Goal: Browse casually: Explore the website without a specific task or goal

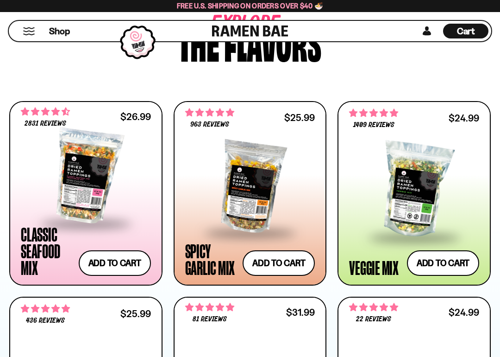
scroll to position [505, 0]
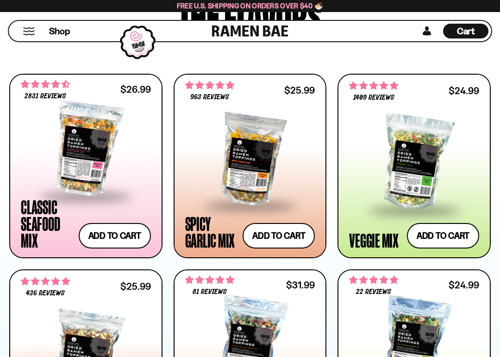
click at [74, 131] on div at bounding box center [86, 148] width 130 height 93
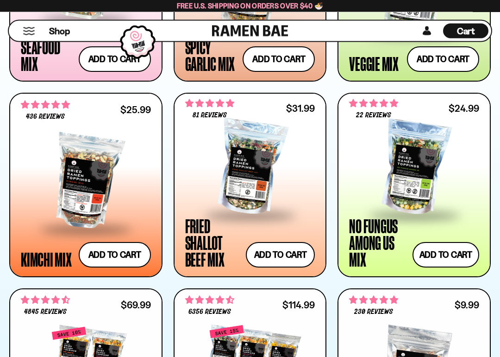
scroll to position [689, 0]
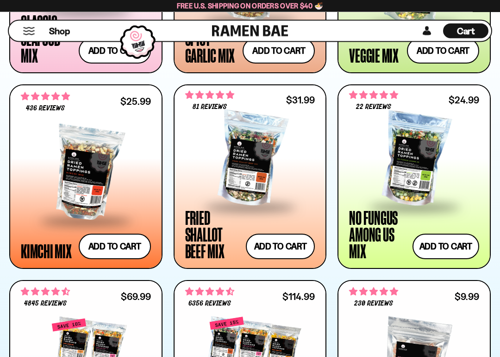
click at [394, 146] on div at bounding box center [414, 159] width 130 height 93
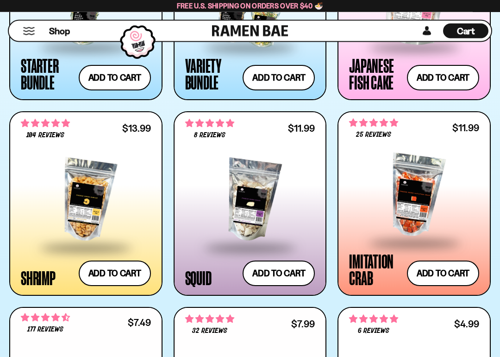
scroll to position [1053, 0]
click at [72, 191] on div at bounding box center [86, 200] width 130 height 93
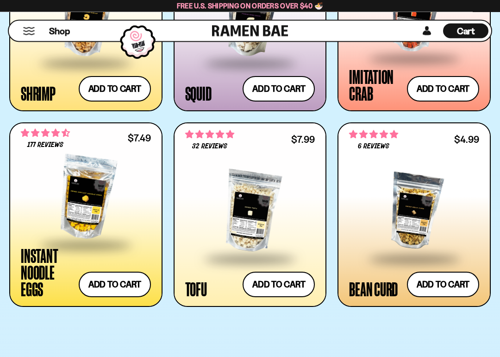
scroll to position [1239, 0]
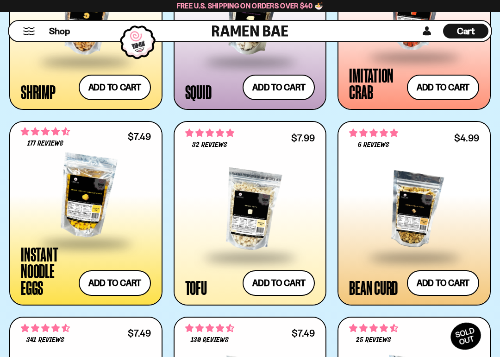
click at [61, 204] on div at bounding box center [86, 196] width 130 height 93
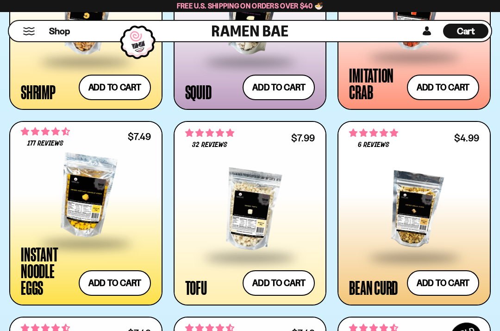
click at [251, 210] on div at bounding box center [250, 209] width 130 height 93
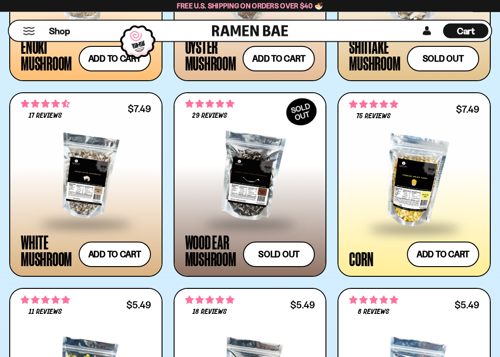
scroll to position [1659, 0]
click at [254, 167] on div at bounding box center [250, 176] width 130 height 93
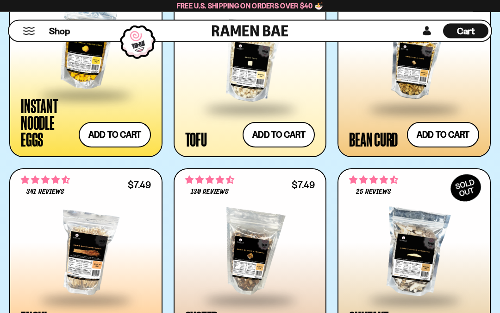
scroll to position [1387, 0]
click at [54, 238] on div at bounding box center [86, 252] width 130 height 93
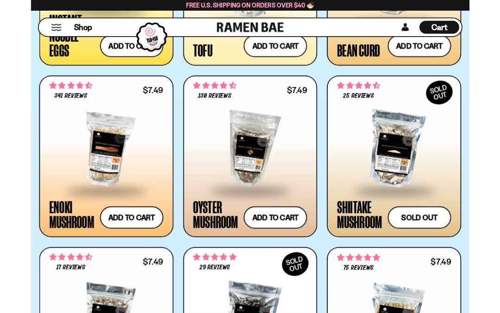
scroll to position [1470, 0]
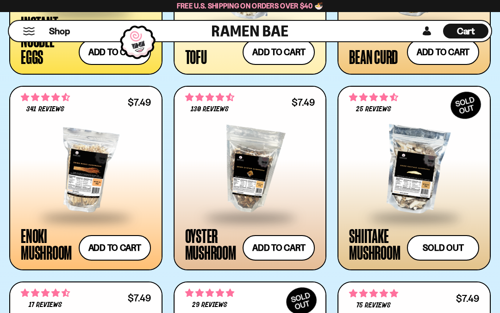
click at [255, 175] on div at bounding box center [250, 170] width 130 height 93
click at [374, 230] on span at bounding box center [414, 218] width 113 height 32
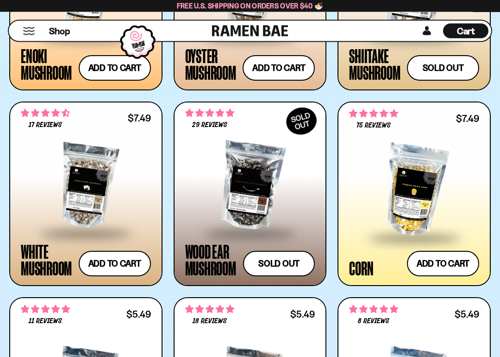
scroll to position [1649, 0]
click at [101, 203] on div at bounding box center [86, 185] width 130 height 93
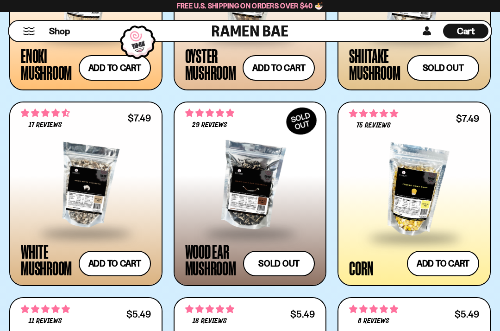
click at [272, 193] on div at bounding box center [250, 185] width 130 height 93
click at [425, 188] on div at bounding box center [414, 190] width 130 height 93
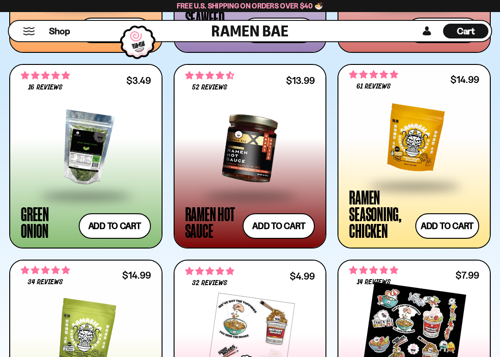
scroll to position [2383, 0]
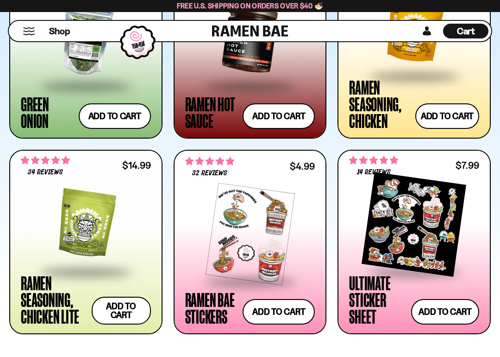
click at [53, 233] on div at bounding box center [86, 224] width 130 height 93
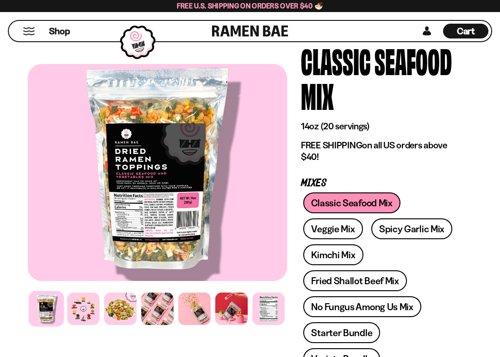
scroll to position [69, 0]
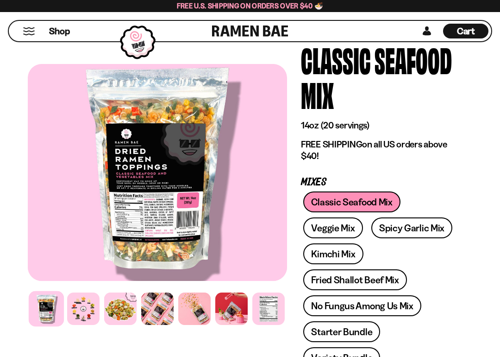
click at [84, 308] on div at bounding box center [83, 308] width 32 height 32
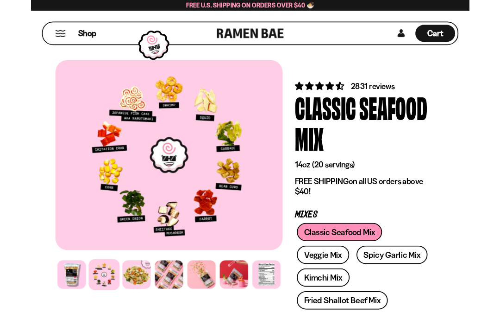
scroll to position [0, 0]
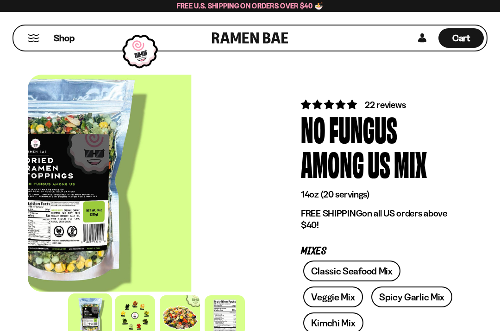
click at [138, 316] on div at bounding box center [135, 315] width 40 height 40
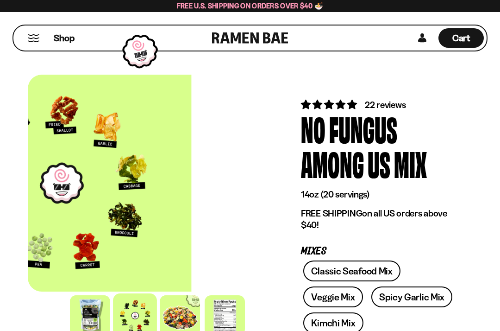
click at [350, 121] on div "Fungus" at bounding box center [363, 128] width 68 height 35
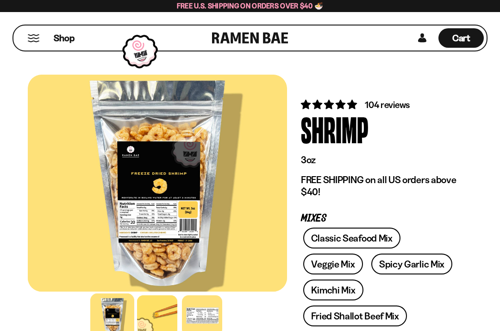
click at [159, 319] on div at bounding box center [157, 315] width 40 height 40
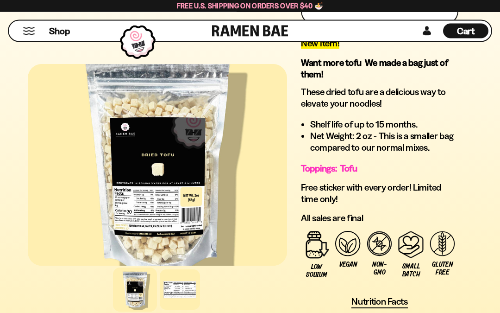
scroll to position [731, 0]
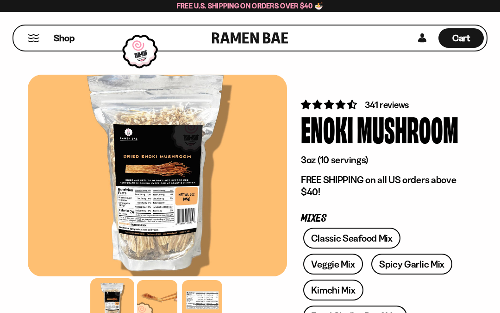
click at [159, 294] on div at bounding box center [157, 300] width 40 height 40
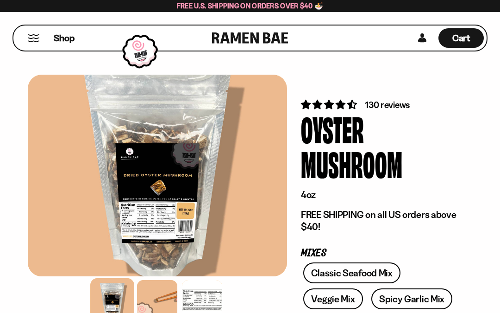
click at [161, 300] on div at bounding box center [157, 300] width 40 height 40
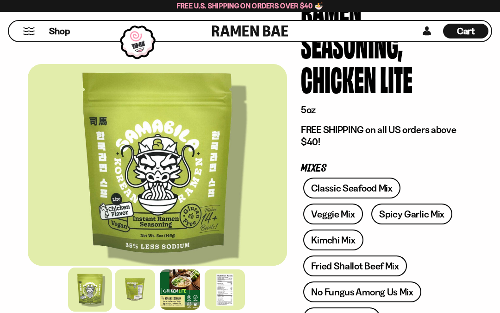
scroll to position [119, 0]
click at [367, 185] on link "Classic Seafood Mix" at bounding box center [351, 188] width 97 height 21
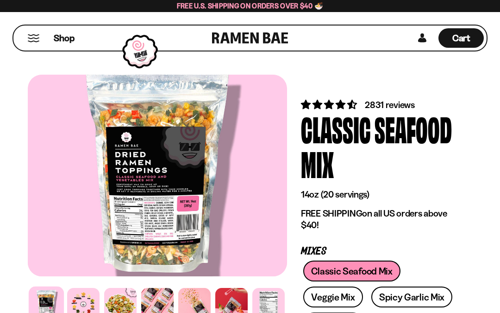
click at [89, 306] on div at bounding box center [83, 304] width 32 height 32
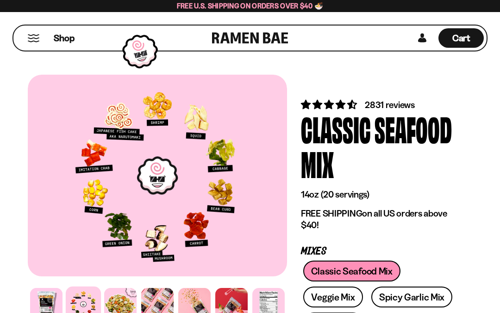
click at [122, 308] on div at bounding box center [120, 304] width 32 height 32
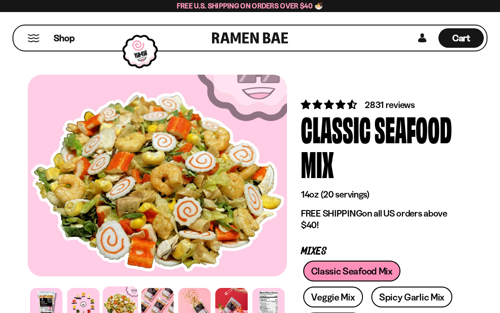
click at [160, 303] on div at bounding box center [157, 304] width 32 height 32
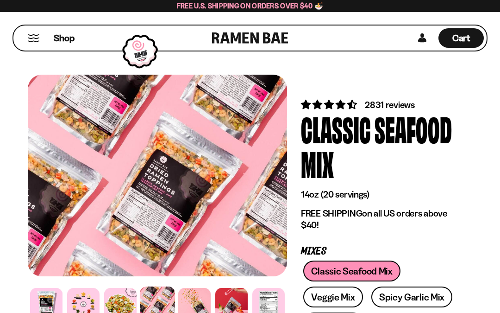
click at [192, 301] on div at bounding box center [194, 304] width 32 height 32
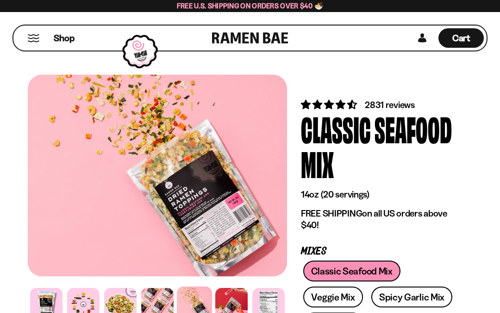
click at [232, 301] on div at bounding box center [231, 304] width 32 height 32
